Goal: Information Seeking & Learning: Learn about a topic

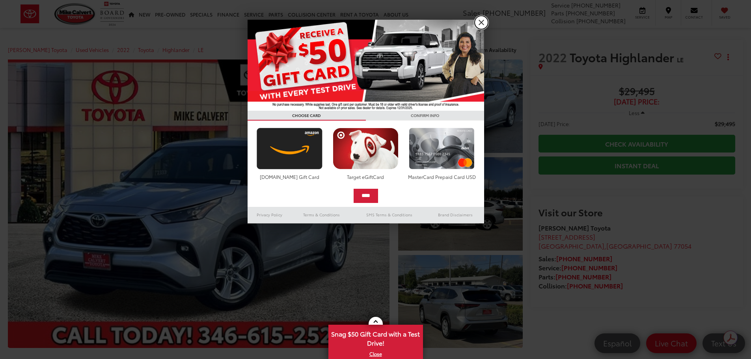
click at [481, 24] on link "X" at bounding box center [481, 22] width 13 height 13
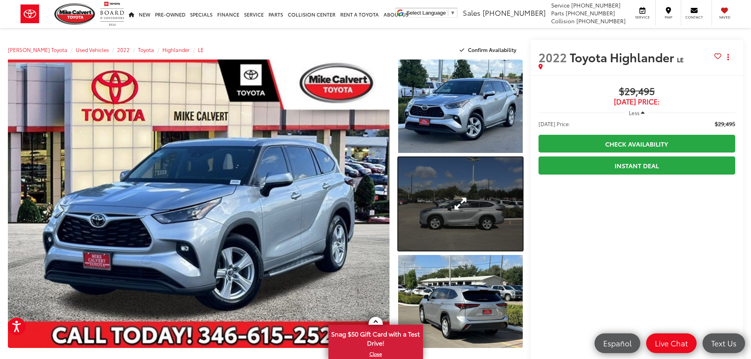
click at [466, 197] on link "Expand Photo 2" at bounding box center [460, 203] width 125 height 93
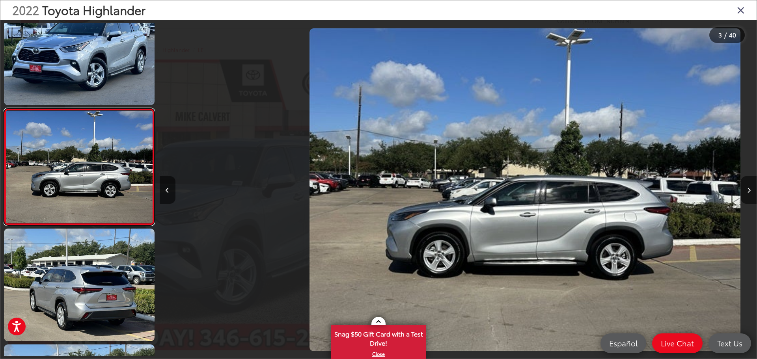
scroll to position [0, 1194]
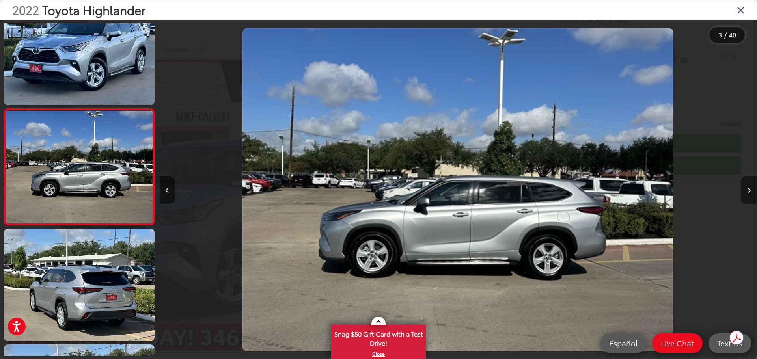
click at [751, 190] on button "Next image" at bounding box center [749, 190] width 16 height 28
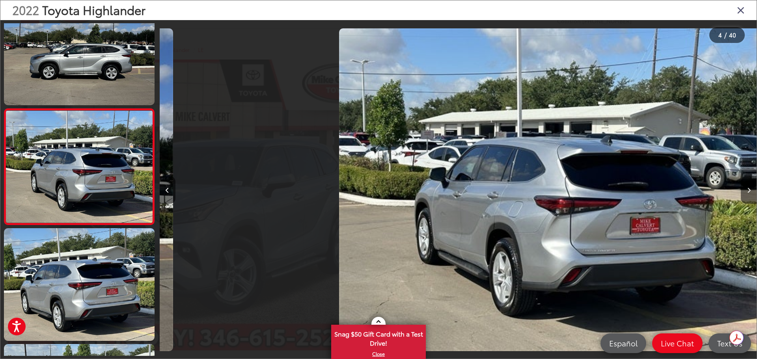
scroll to position [0, 1791]
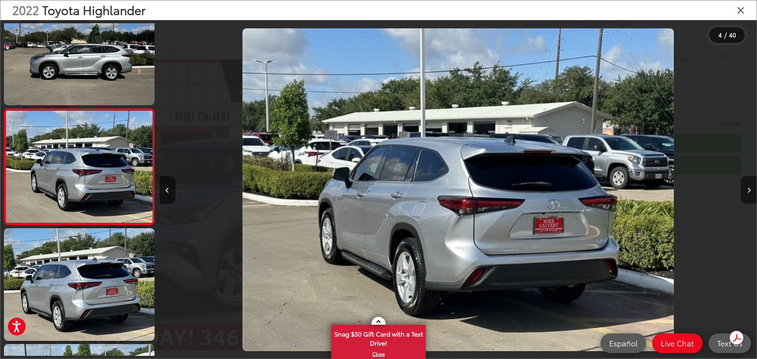
click at [749, 190] on icon "Next image" at bounding box center [749, 191] width 4 height 6
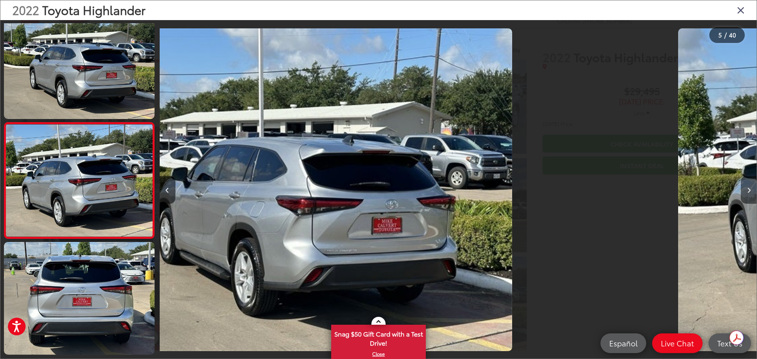
scroll to position [379, 0]
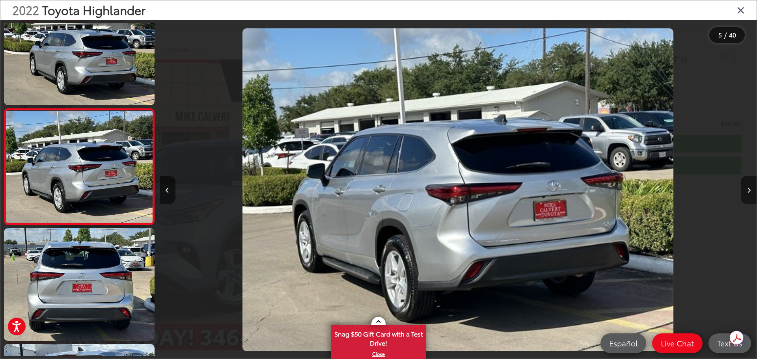
click at [749, 190] on icon "Next image" at bounding box center [749, 191] width 4 height 6
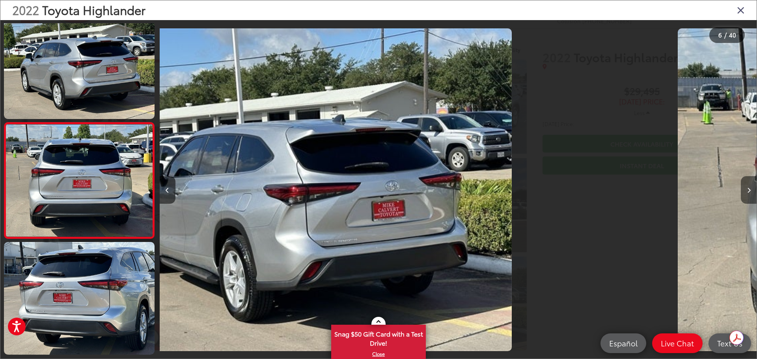
scroll to position [495, 0]
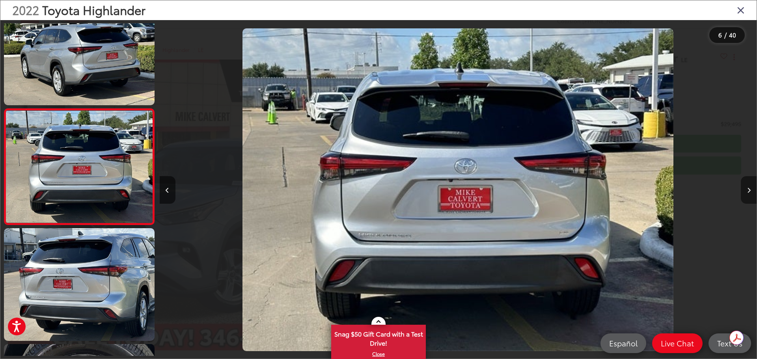
click at [749, 190] on icon "Next image" at bounding box center [749, 191] width 4 height 6
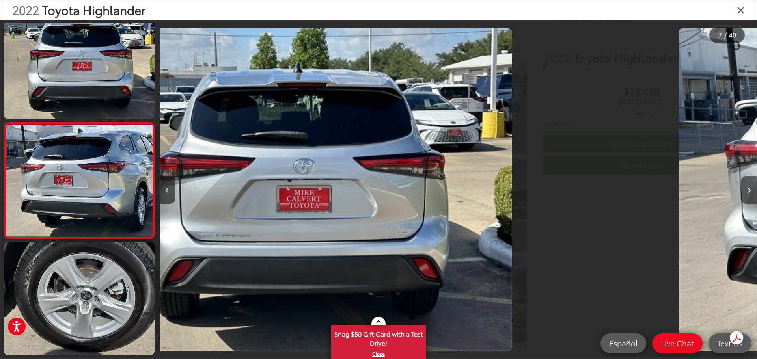
scroll to position [611, 0]
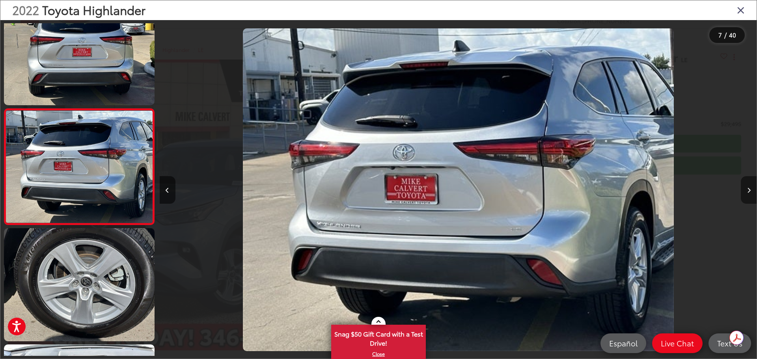
click at [749, 190] on icon "Next image" at bounding box center [749, 191] width 4 height 6
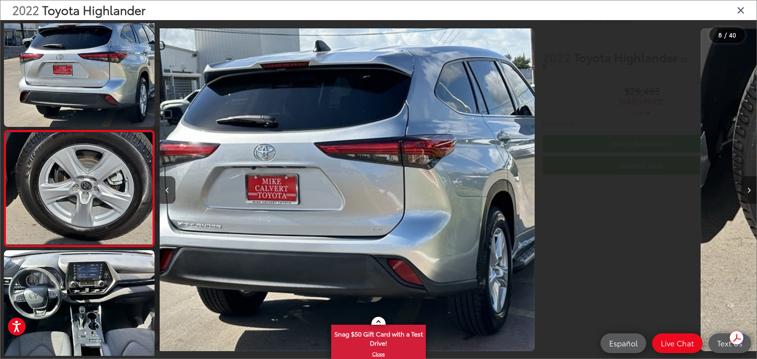
scroll to position [727, 0]
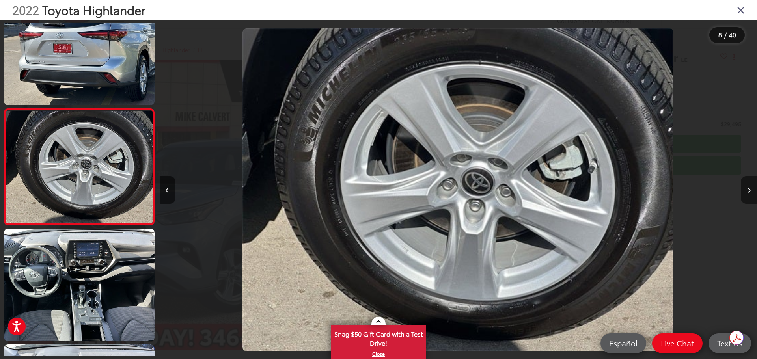
click at [749, 190] on icon "Next image" at bounding box center [749, 191] width 4 height 6
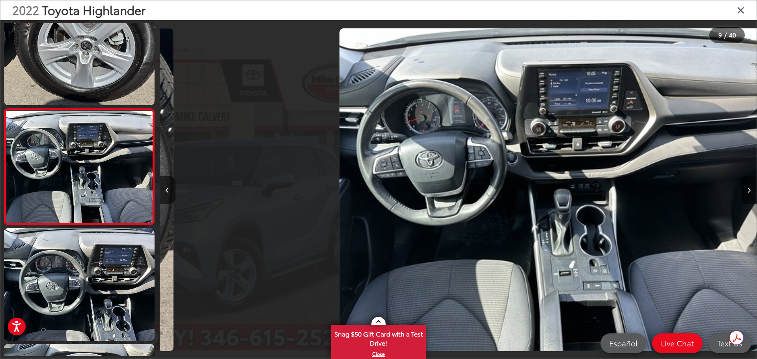
scroll to position [0, 4777]
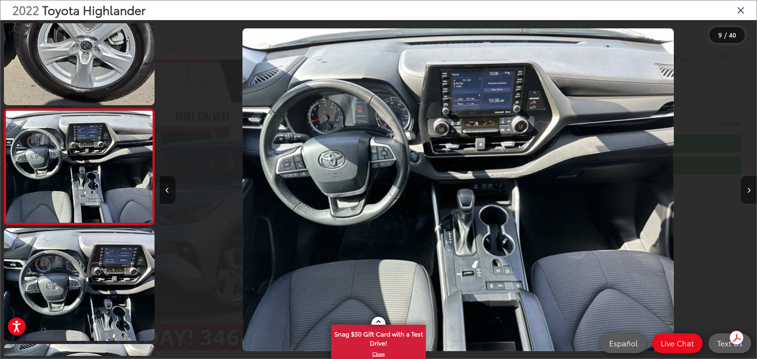
click at [749, 190] on icon "Next image" at bounding box center [749, 191] width 4 height 6
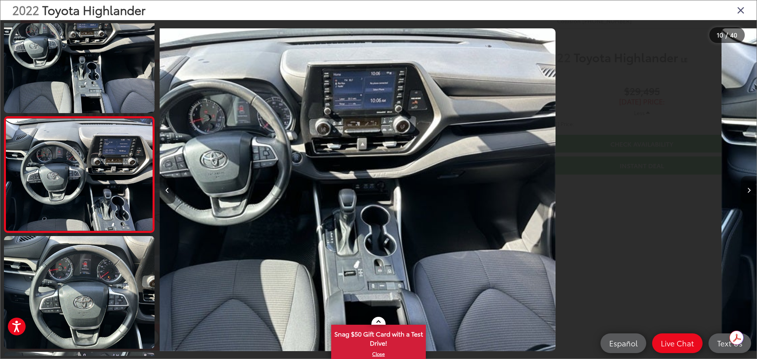
scroll to position [0, 0]
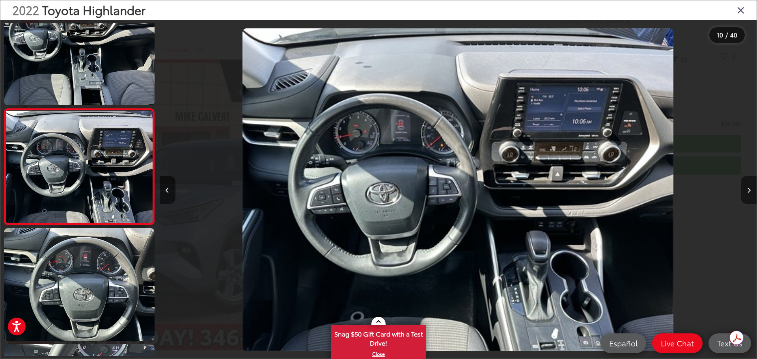
click at [749, 190] on icon "Next image" at bounding box center [749, 191] width 4 height 6
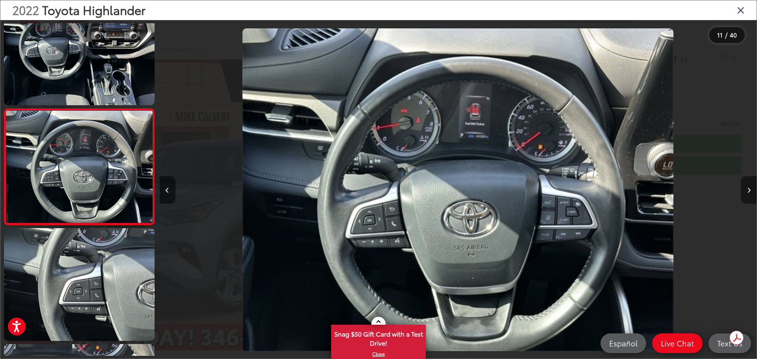
click at [749, 190] on icon "Next image" at bounding box center [749, 191] width 4 height 6
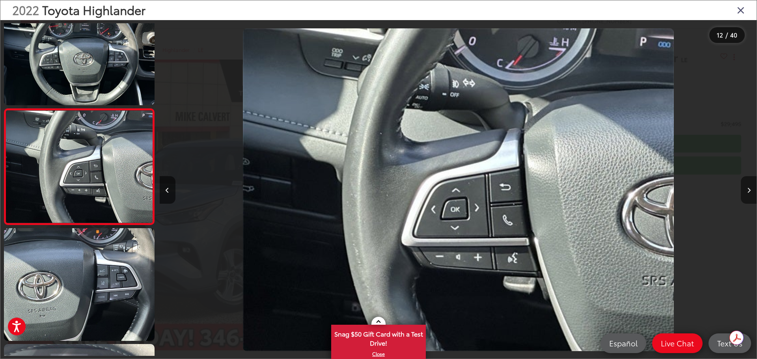
click at [749, 190] on icon "Next image" at bounding box center [749, 191] width 4 height 6
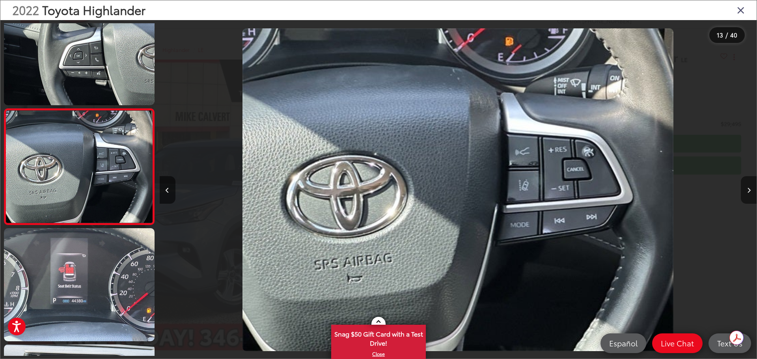
click at [749, 190] on icon "Next image" at bounding box center [749, 191] width 4 height 6
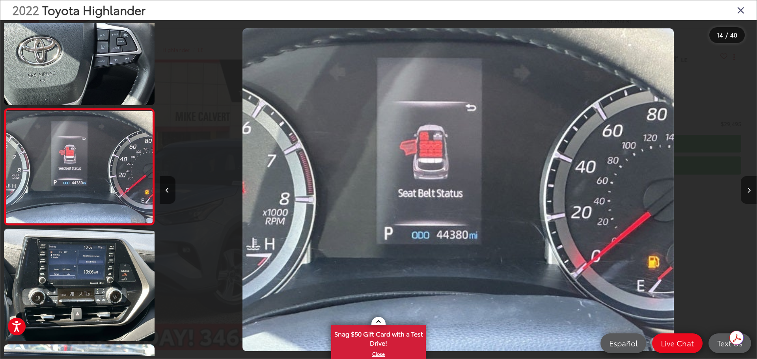
click at [749, 190] on icon "Next image" at bounding box center [749, 191] width 4 height 6
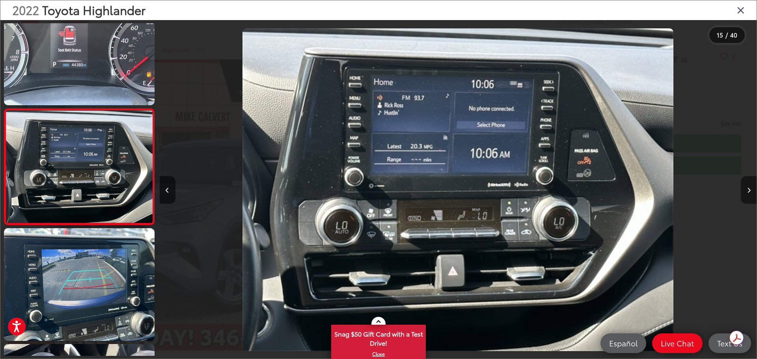
click at [749, 190] on icon "Next image" at bounding box center [749, 191] width 4 height 6
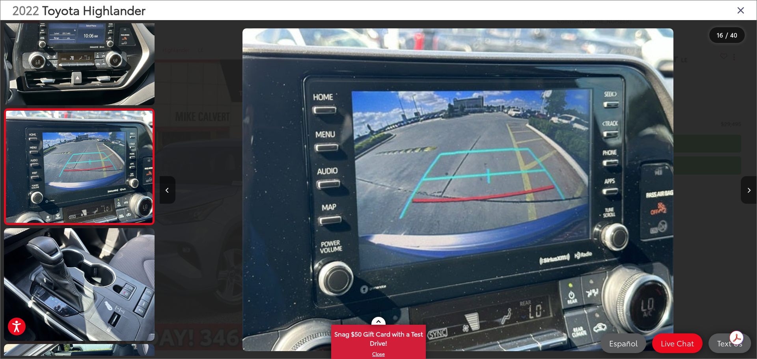
click at [749, 190] on icon "Next image" at bounding box center [749, 191] width 4 height 6
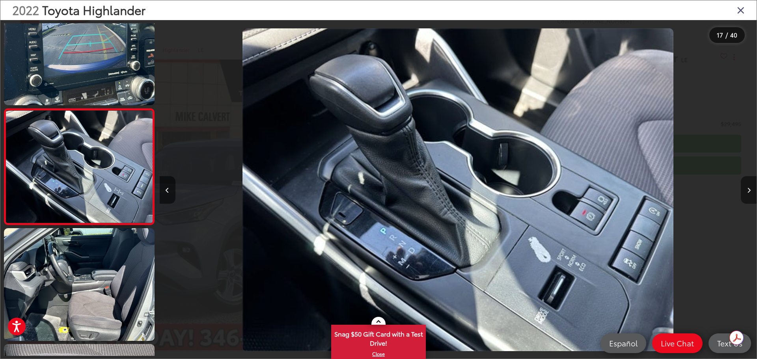
click at [749, 190] on icon "Next image" at bounding box center [749, 191] width 4 height 6
